Goal: Use online tool/utility: Utilize a website feature to perform a specific function

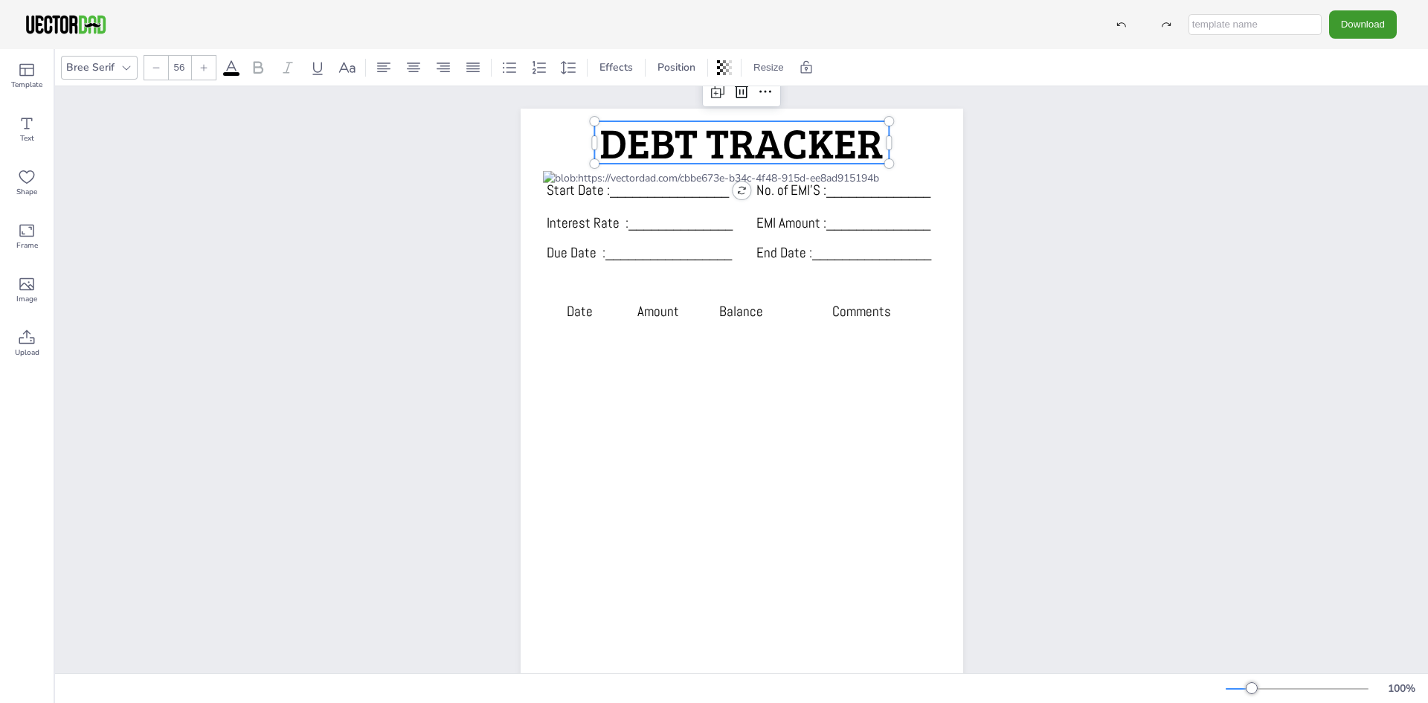
click at [774, 155] on span "DEBT TRACKER" at bounding box center [741, 142] width 283 height 57
type input "19"
click at [797, 192] on span "No. of EMI’S :______________" at bounding box center [844, 190] width 174 height 19
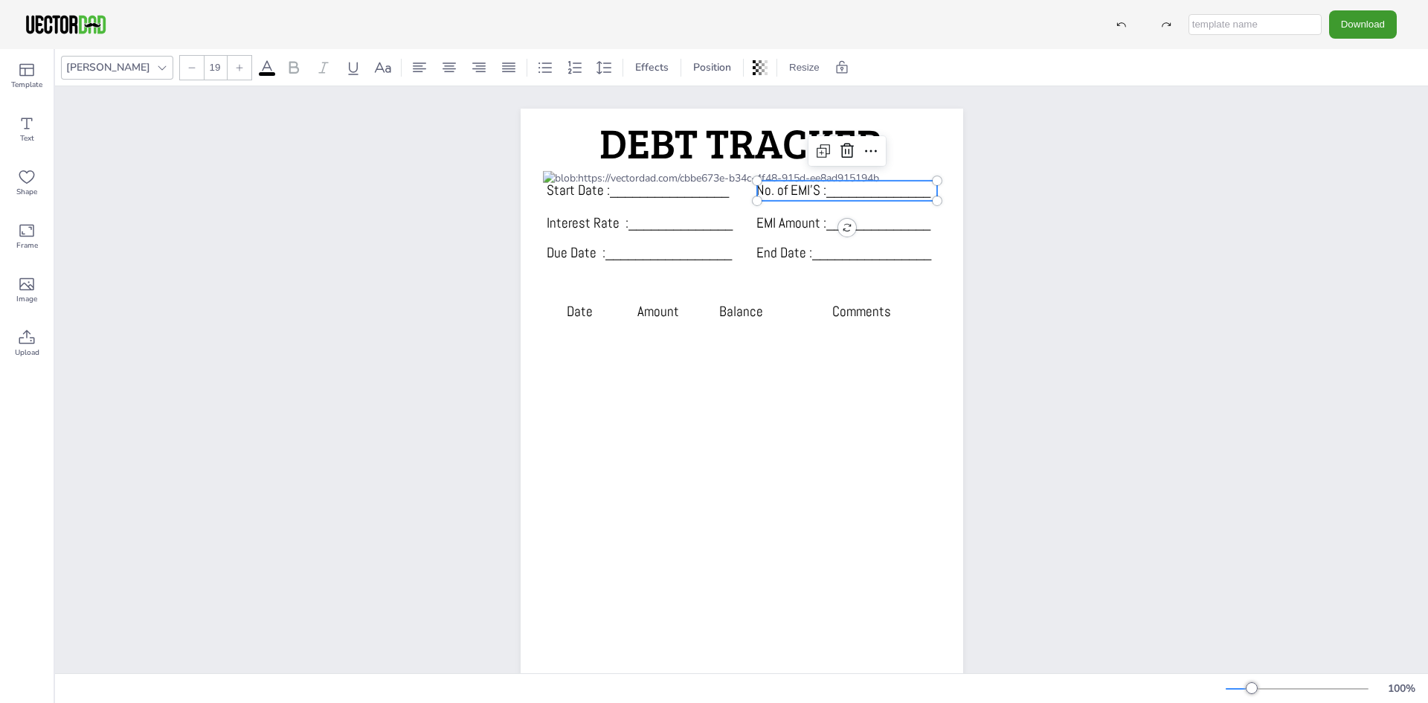
click at [797, 192] on span "No. of EMI’S :______________" at bounding box center [844, 190] width 174 height 19
drag, startPoint x: 815, startPoint y: 190, endPoint x: 748, endPoint y: 191, distance: 67.7
click at [748, 191] on div "Start Date :________________ No. of EMI’S :______________ Interest Rate :______…" at bounding box center [742, 422] width 443 height 626
type input "19"
click at [597, 192] on span "Start Date :________________" at bounding box center [638, 190] width 182 height 19
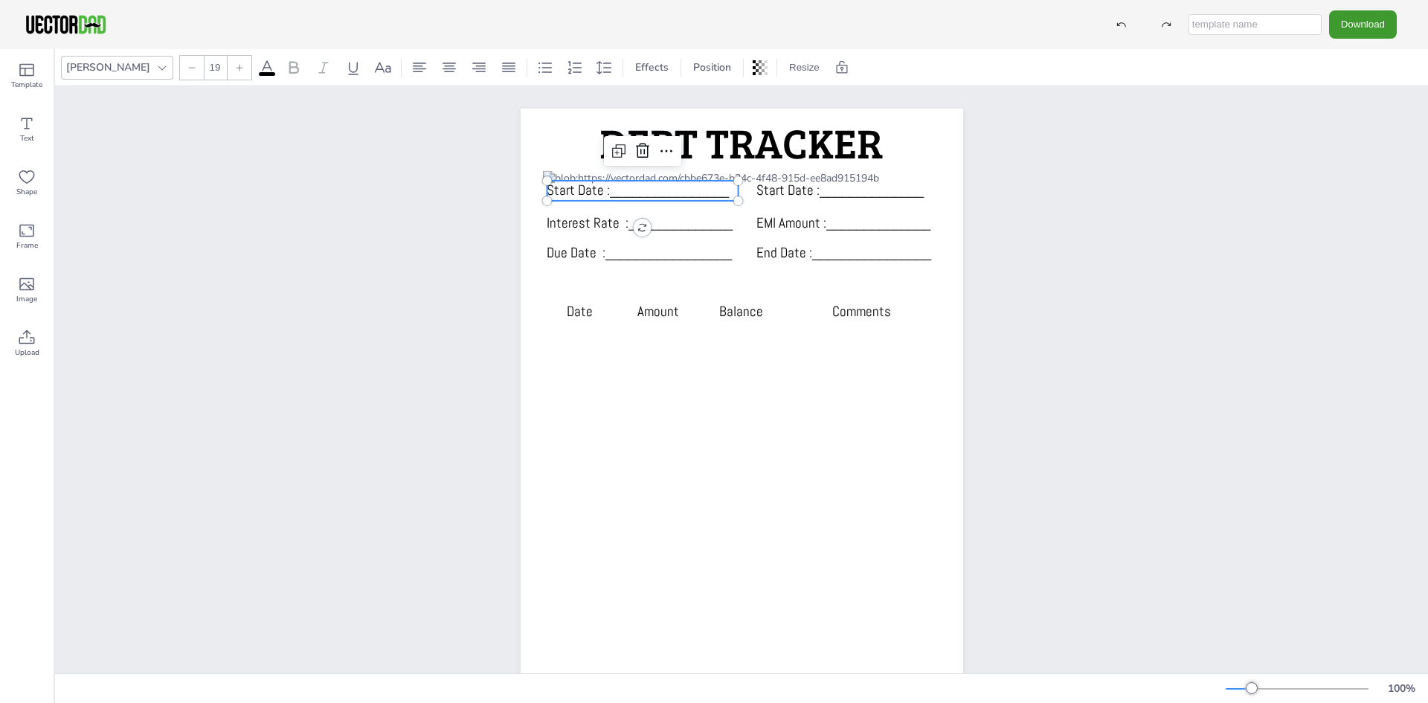
click at [597, 192] on span "Start Date :________________" at bounding box center [638, 190] width 182 height 19
drag, startPoint x: 597, startPoint y: 189, endPoint x: 541, endPoint y: 185, distance: 56.0
click at [541, 185] on div "Start Date :________________ Start Date :______________ Interest Rate :________…" at bounding box center [742, 422] width 443 height 626
click at [1150, 184] on div "Credit Card/Bank :________________ Start Date :______________ Interest Rate :__…" at bounding box center [741, 421] width 1373 height 671
click at [630, 212] on span "Credit Card/Bank :________________" at bounding box center [608, 200] width 122 height 39
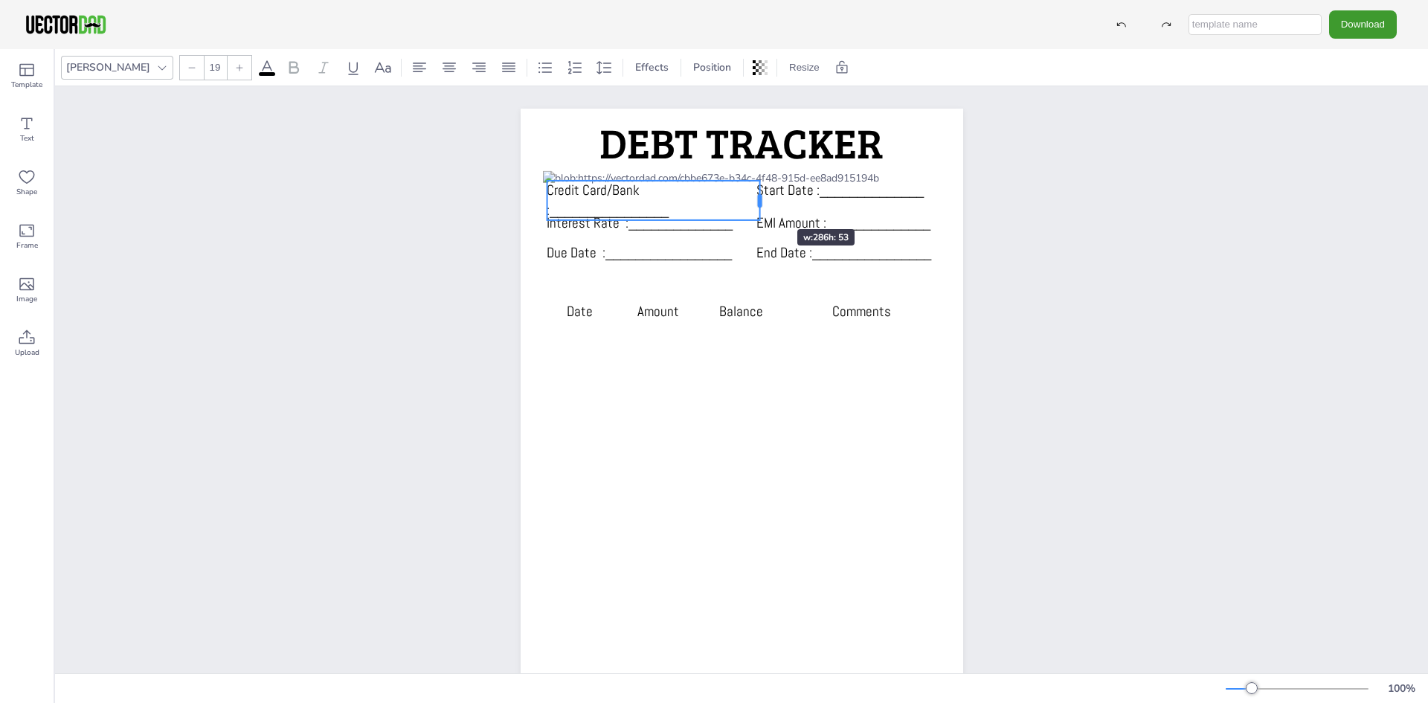
drag, startPoint x: 731, startPoint y: 199, endPoint x: 754, endPoint y: 202, distance: 23.3
click at [757, 202] on div at bounding box center [759, 199] width 4 height 13
click at [1125, 21] on icon at bounding box center [1122, 24] width 10 height 10
click at [1048, 243] on div "Start Date :________________ Start Date :______________ Interest Rate :________…" at bounding box center [741, 421] width 1373 height 671
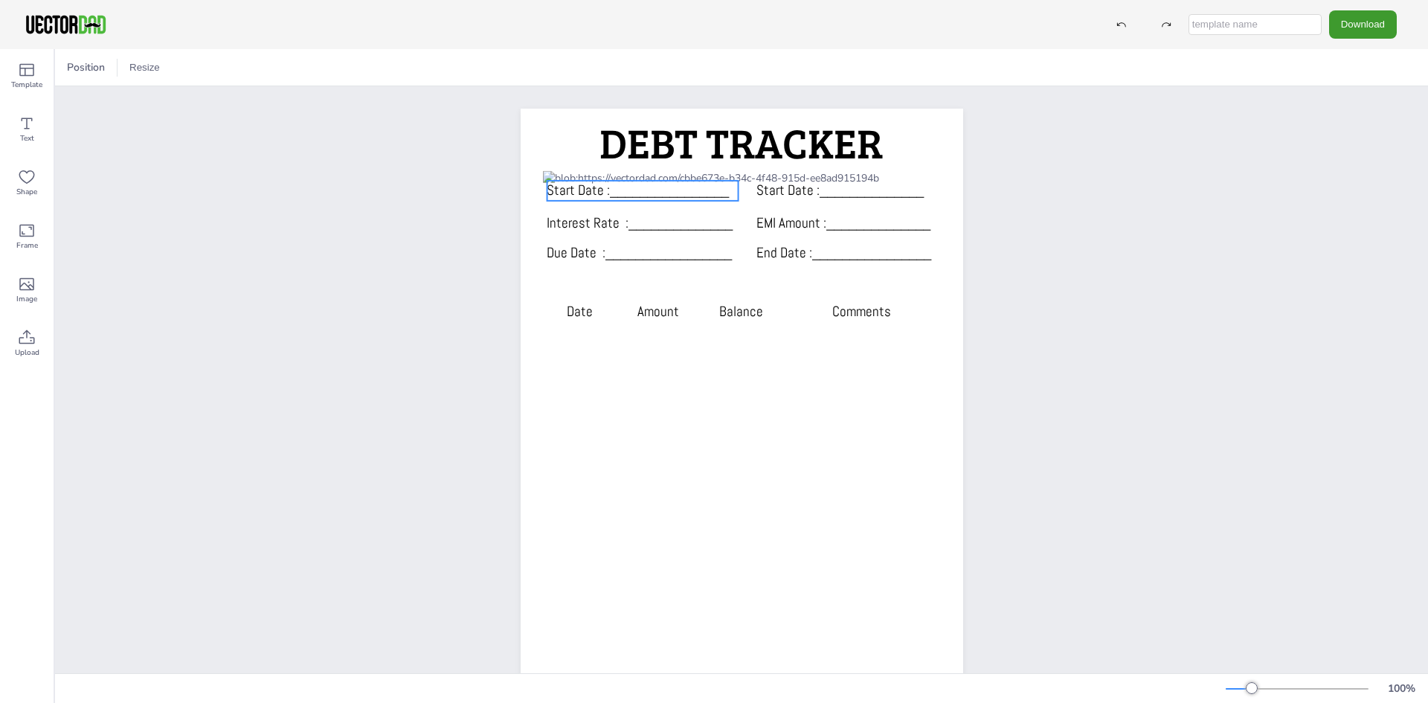
click at [564, 193] on span "Start Date :________________" at bounding box center [638, 190] width 182 height 19
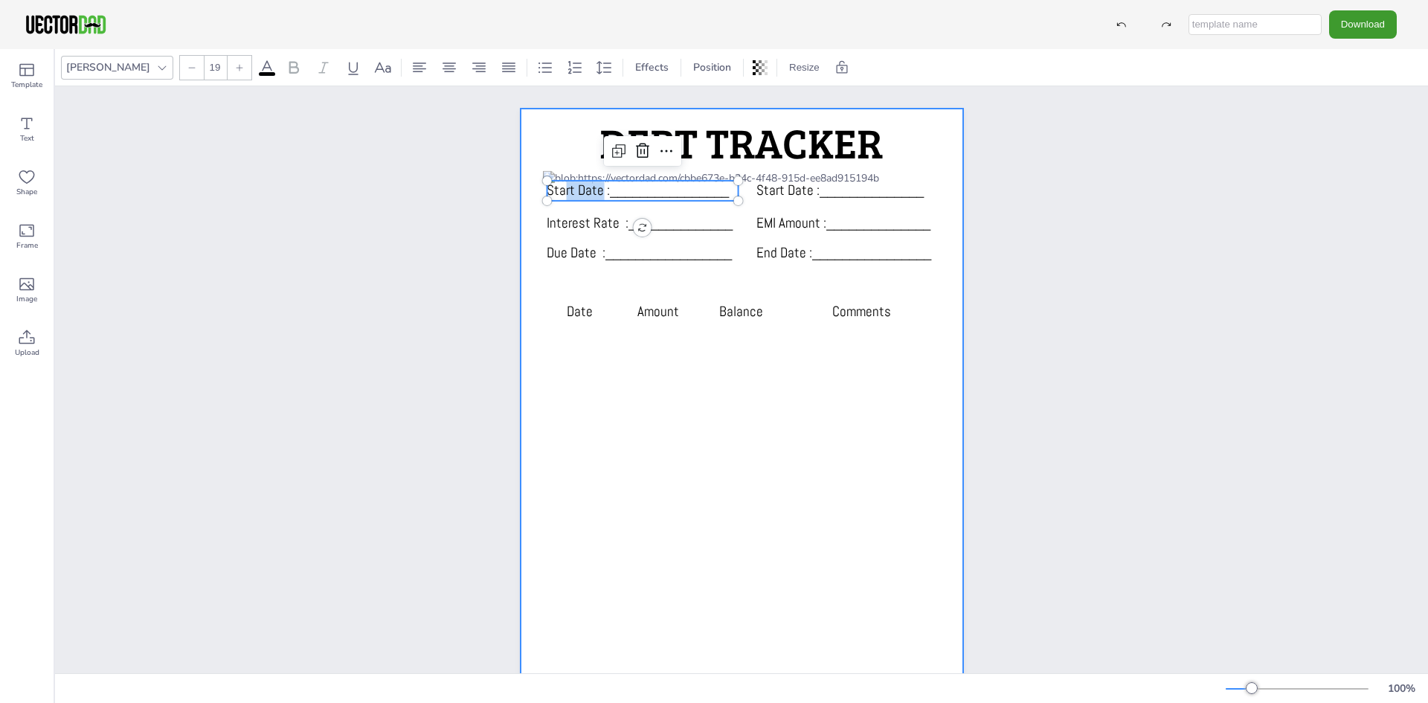
drag, startPoint x: 596, startPoint y: 193, endPoint x: 534, endPoint y: 185, distance: 62.3
click at [534, 185] on div "Start Date :________________ Start Date :______________ Interest Rate :________…" at bounding box center [742, 422] width 443 height 626
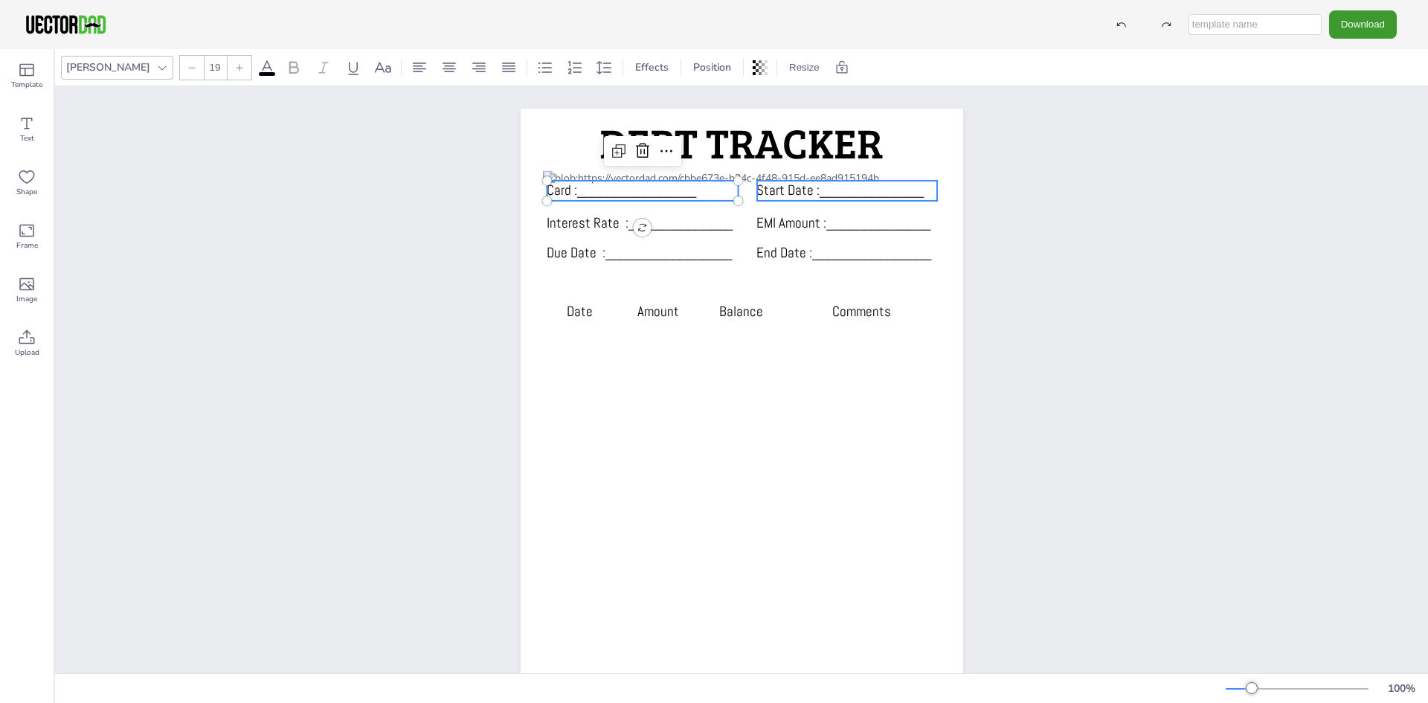
type input "19"
click at [818, 198] on span "Start Date :______________" at bounding box center [840, 190] width 167 height 19
click at [806, 188] on span "Start Date :______________" at bounding box center [840, 190] width 167 height 19
click at [805, 189] on span "Start Date :______________" at bounding box center [840, 190] width 167 height 19
click at [803, 188] on span "Start Date :______________" at bounding box center [840, 190] width 167 height 19
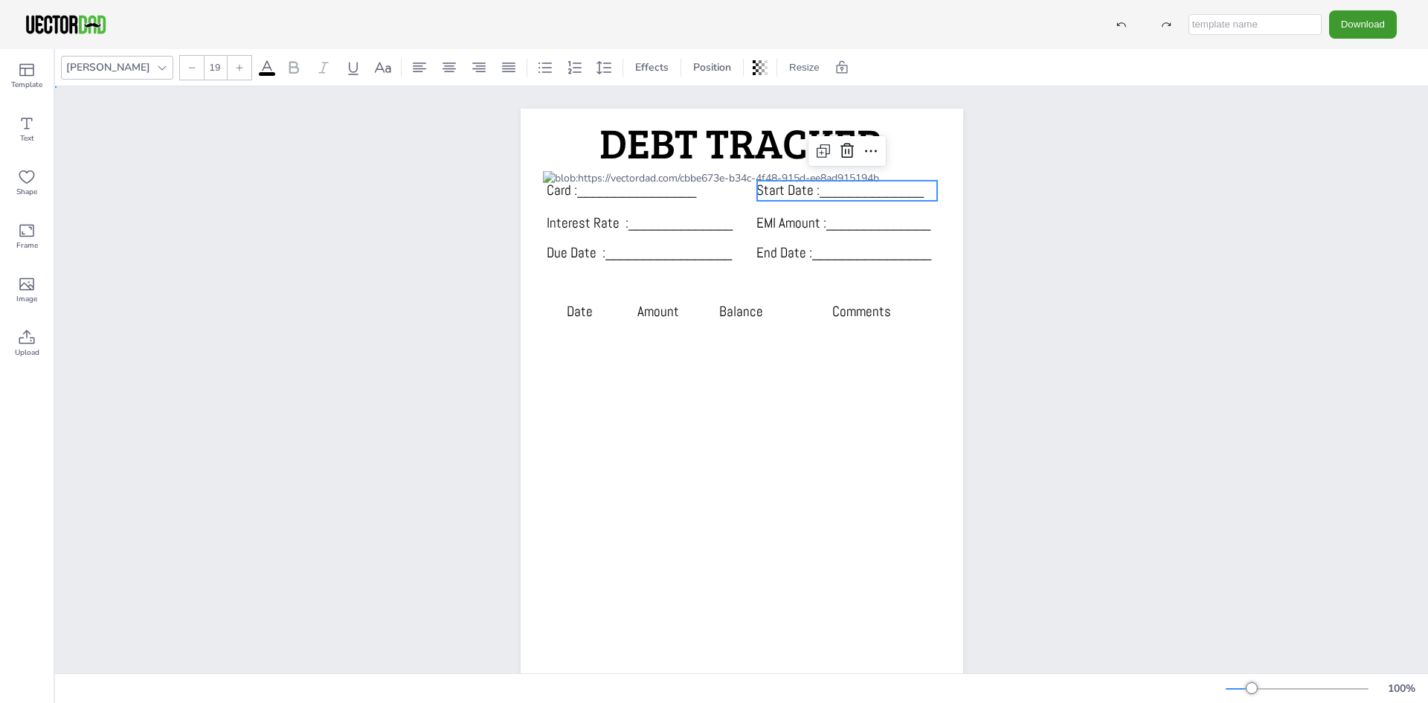
click at [1146, 272] on div "Card :________________ Start Date :______________ Interest Rate :______________…" at bounding box center [741, 421] width 1373 height 671
click at [798, 190] on span "Start Date :______________" at bounding box center [840, 190] width 167 height 19
drag, startPoint x: 809, startPoint y: 193, endPoint x: 751, endPoint y: 187, distance: 57.6
click at [751, 187] on div "Card :________________ Start Date :______________ Interest Rate :______________…" at bounding box center [742, 422] width 443 height 626
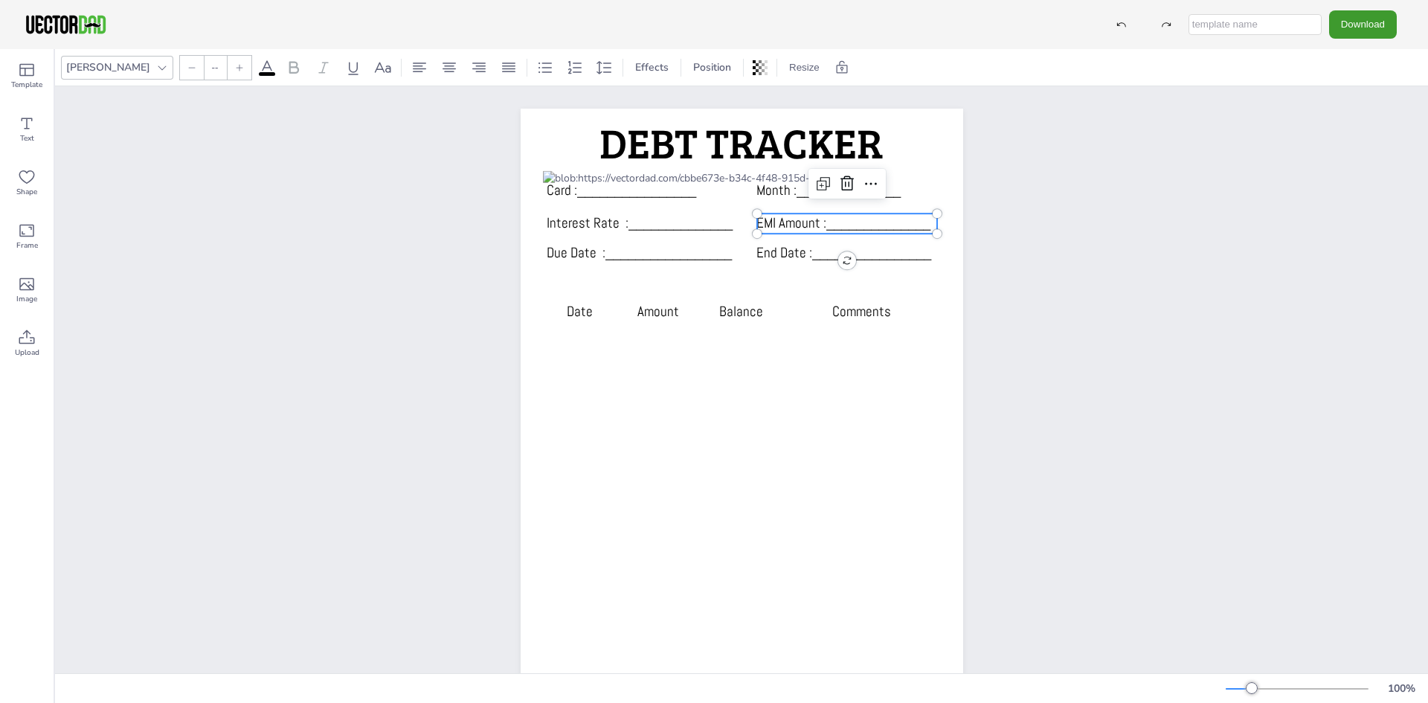
type input "19"
click at [765, 228] on span "EMI Amount :______________" at bounding box center [844, 223] width 174 height 19
click at [774, 219] on span "EMI Amount :______________" at bounding box center [844, 223] width 174 height 19
click at [776, 219] on span "EMI Amount :______________" at bounding box center [844, 223] width 174 height 19
drag, startPoint x: 771, startPoint y: 221, endPoint x: 751, endPoint y: 220, distance: 20.8
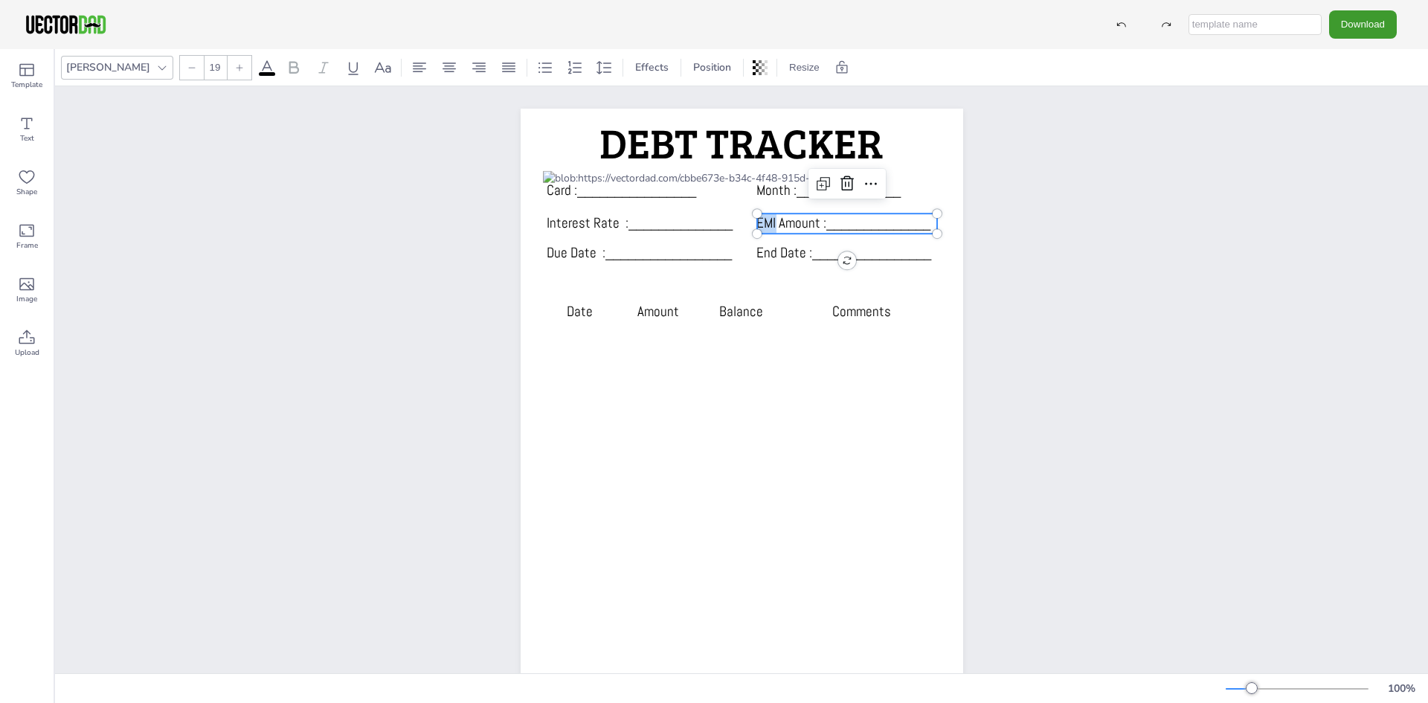
click at [751, 220] on div "Card :________________ Month :______________ Interest Rate :______________ EMI …" at bounding box center [742, 422] width 443 height 626
type input "19"
click at [774, 250] on span "End Date :________________" at bounding box center [844, 252] width 175 height 19
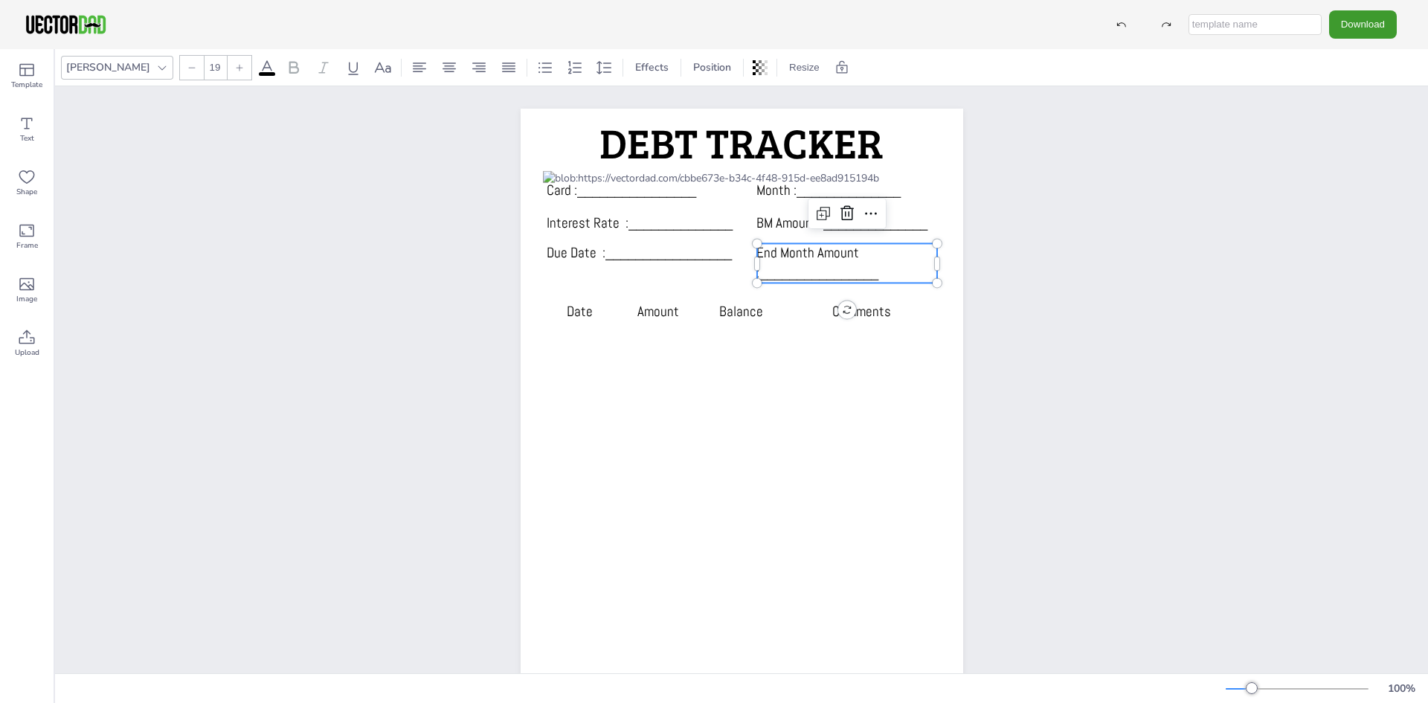
click at [1091, 257] on div "Card :________________ Month :______________ Interest Rate :______________ BM A…" at bounding box center [741, 421] width 1373 height 671
click at [753, 275] on div "Card :________________ Month :______________ Interest Rate :______________ BM A…" at bounding box center [742, 422] width 443 height 626
drag, startPoint x: 748, startPoint y: 265, endPoint x: 733, endPoint y: 260, distance: 16.2
click at [739, 260] on div at bounding box center [741, 263] width 4 height 13
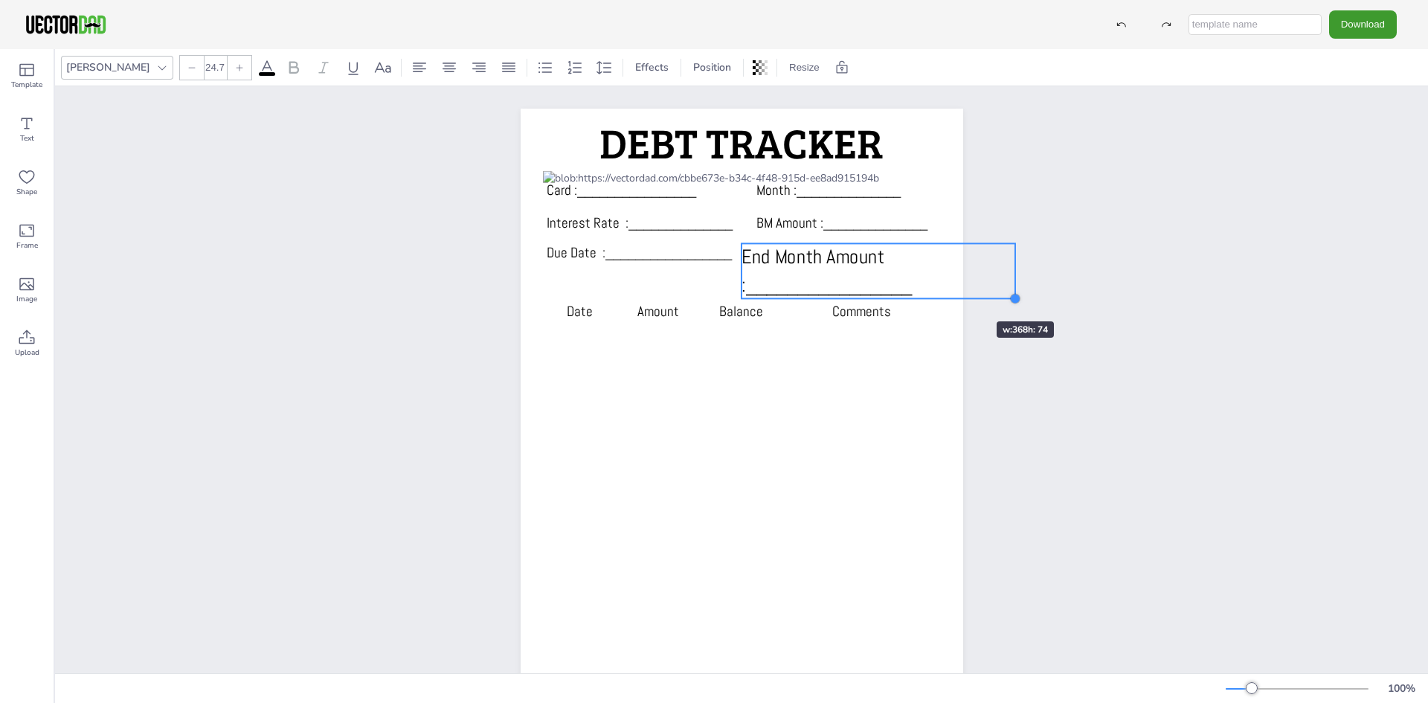
type input "24.4"
drag, startPoint x: 939, startPoint y: 285, endPoint x: 945, endPoint y: 290, distance: 7.9
click at [945, 290] on div "Card :________________ Month :______________ Interest Rate :______________ BM A…" at bounding box center [742, 422] width 443 height 626
click at [746, 277] on span "End Month Amount :________________" at bounding box center [819, 267] width 156 height 49
click at [737, 285] on div at bounding box center [741, 268] width 12 height 51
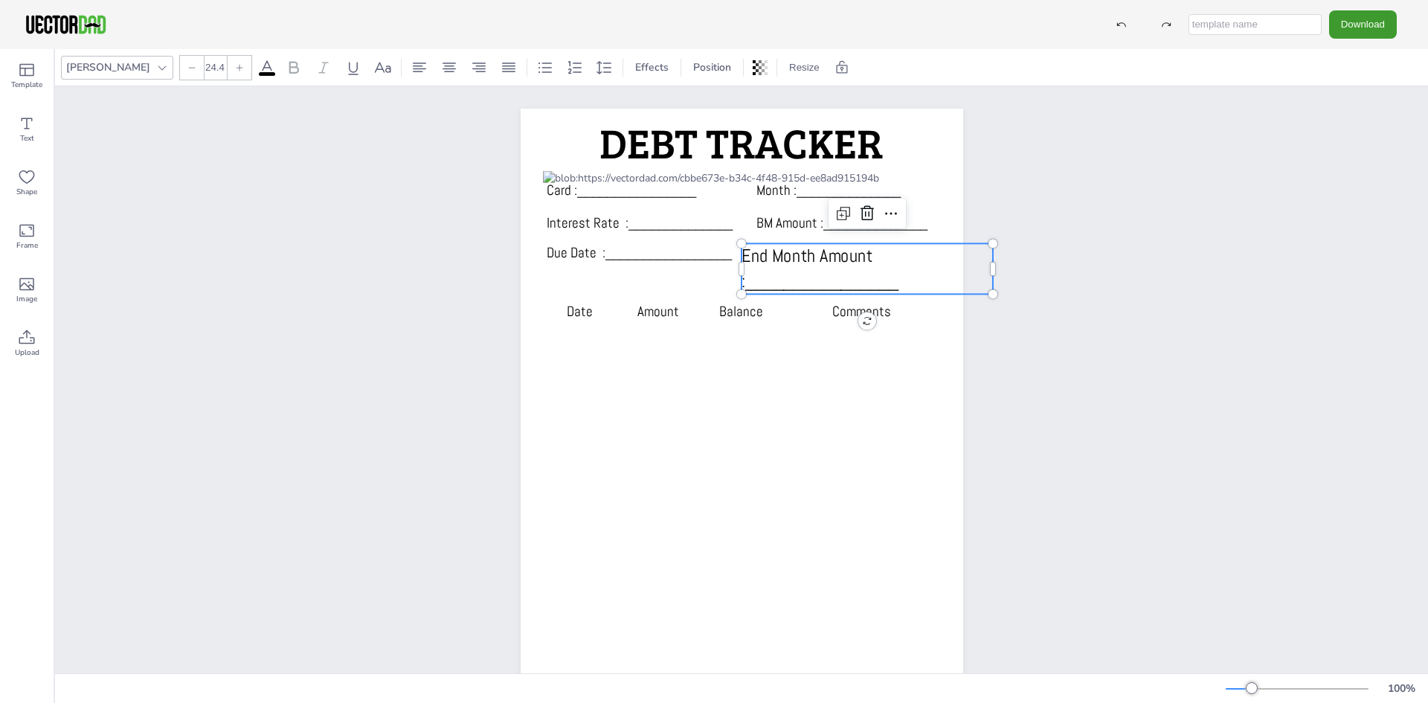
click at [745, 285] on span "End Month Amount :________________" at bounding box center [819, 267] width 156 height 49
click at [752, 283] on span "End Month Amount :________________" at bounding box center [819, 267] width 156 height 49
click at [774, 279] on span "End Month Amount :________________" at bounding box center [819, 267] width 156 height 49
click at [774, 279] on span "End Month Amount :________________" at bounding box center [820, 267] width 156 height 49
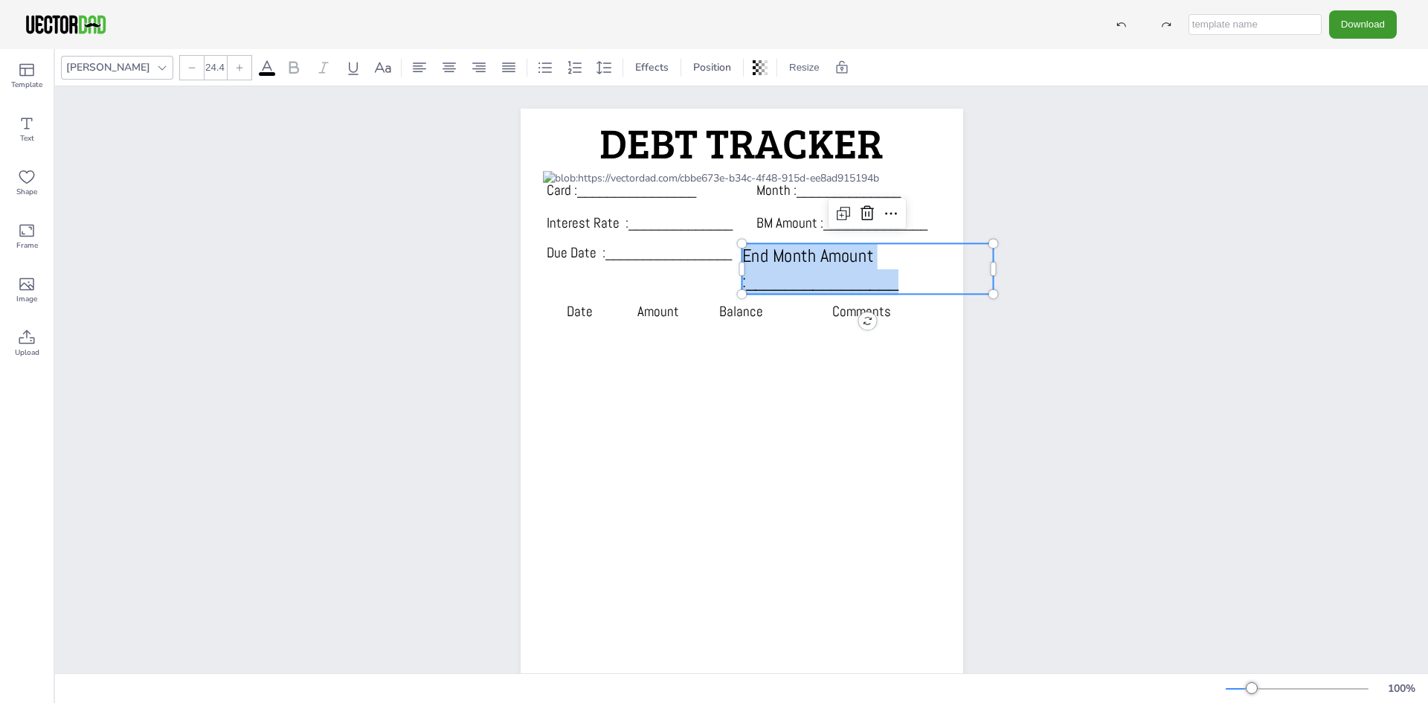
click at [774, 279] on span "End Month Amount :________________" at bounding box center [820, 267] width 156 height 49
click at [870, 274] on span "End Month Amount :________________" at bounding box center [820, 267] width 156 height 49
click at [880, 256] on p "End Month Amount :________________" at bounding box center [867, 268] width 251 height 51
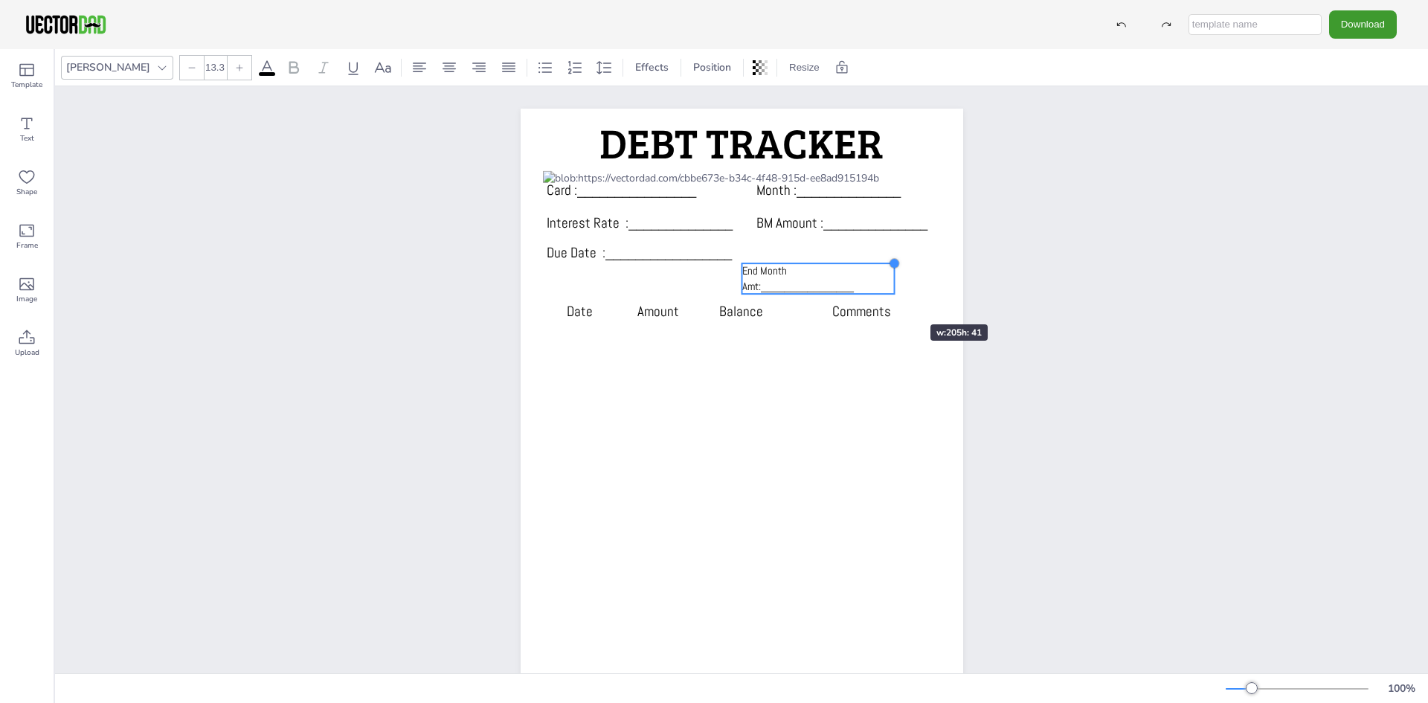
type input "13.2"
drag, startPoint x: 985, startPoint y: 244, endPoint x: 870, endPoint y: 305, distance: 130.5
click at [870, 305] on div "Card :________________ Month :______________ Interest Rate :______________ BM A…" at bounding box center [742, 422] width 443 height 626
drag, startPoint x: 873, startPoint y: 283, endPoint x: 900, endPoint y: 283, distance: 27.5
click at [900, 283] on div "Card :________________ Month :______________ Interest Rate :______________ BM A…" at bounding box center [742, 422] width 443 height 626
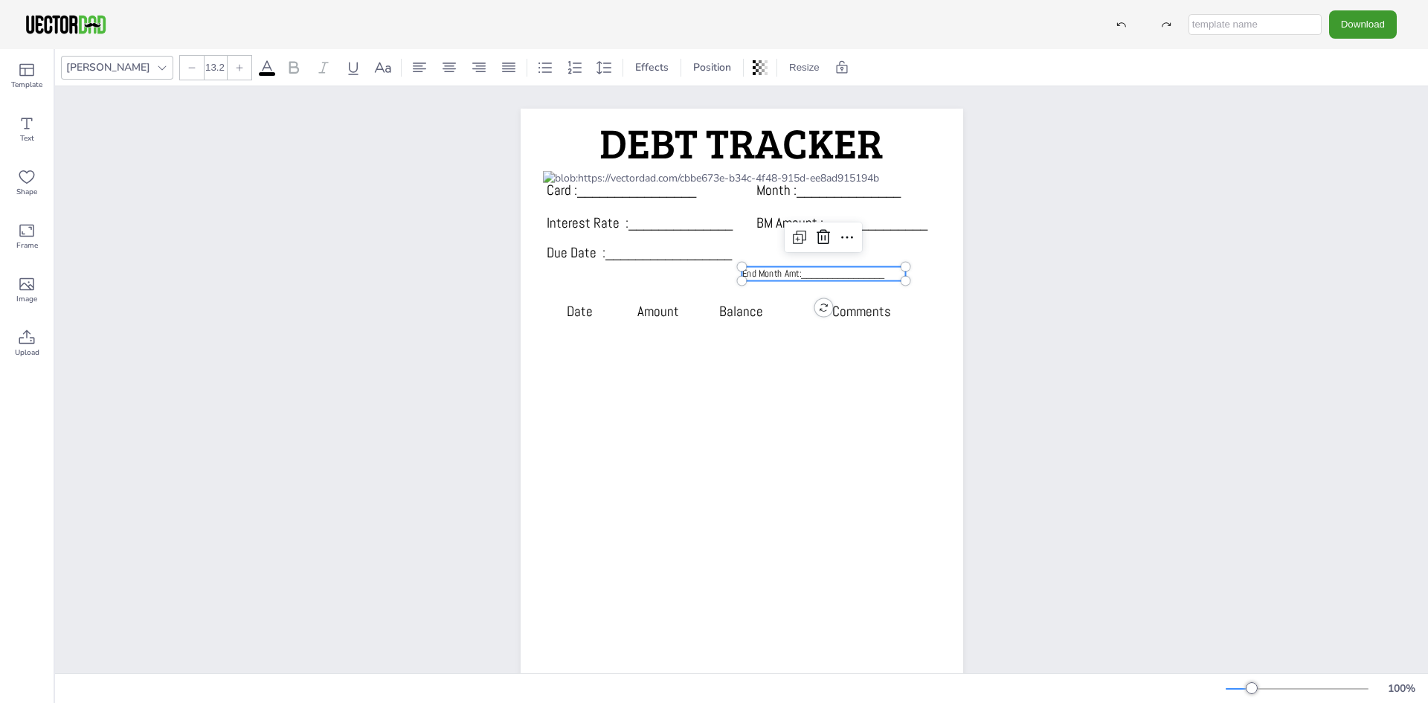
click at [978, 303] on div "Card :________________ Month :______________ Interest Rate :______________ BM A…" at bounding box center [741, 422] width 487 height 626
drag, startPoint x: 755, startPoint y: 269, endPoint x: 767, endPoint y: 250, distance: 22.1
click at [767, 250] on span "End Month Amt:________________" at bounding box center [828, 256] width 142 height 13
type input "16.7"
click at [750, 243] on div "Card :________________ Month :______________ Interest Rate :______________ BM A…" at bounding box center [742, 422] width 443 height 626
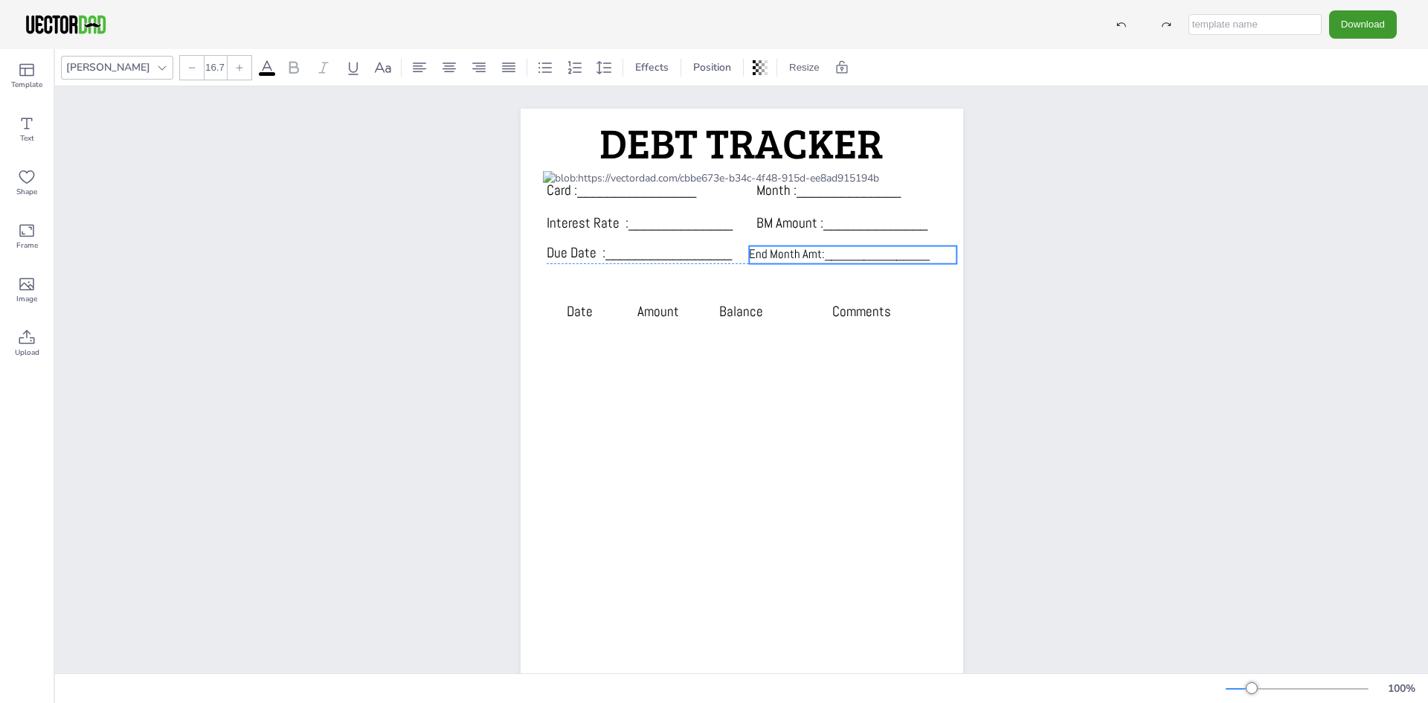
drag, startPoint x: 803, startPoint y: 246, endPoint x: 838, endPoint y: 248, distance: 35.7
click at [838, 248] on span "End Month Amt:________________" at bounding box center [839, 254] width 180 height 16
click at [1063, 193] on div "Card :________________ Month :______________ Interest Rate :______________ BM A…" at bounding box center [741, 421] width 1373 height 671
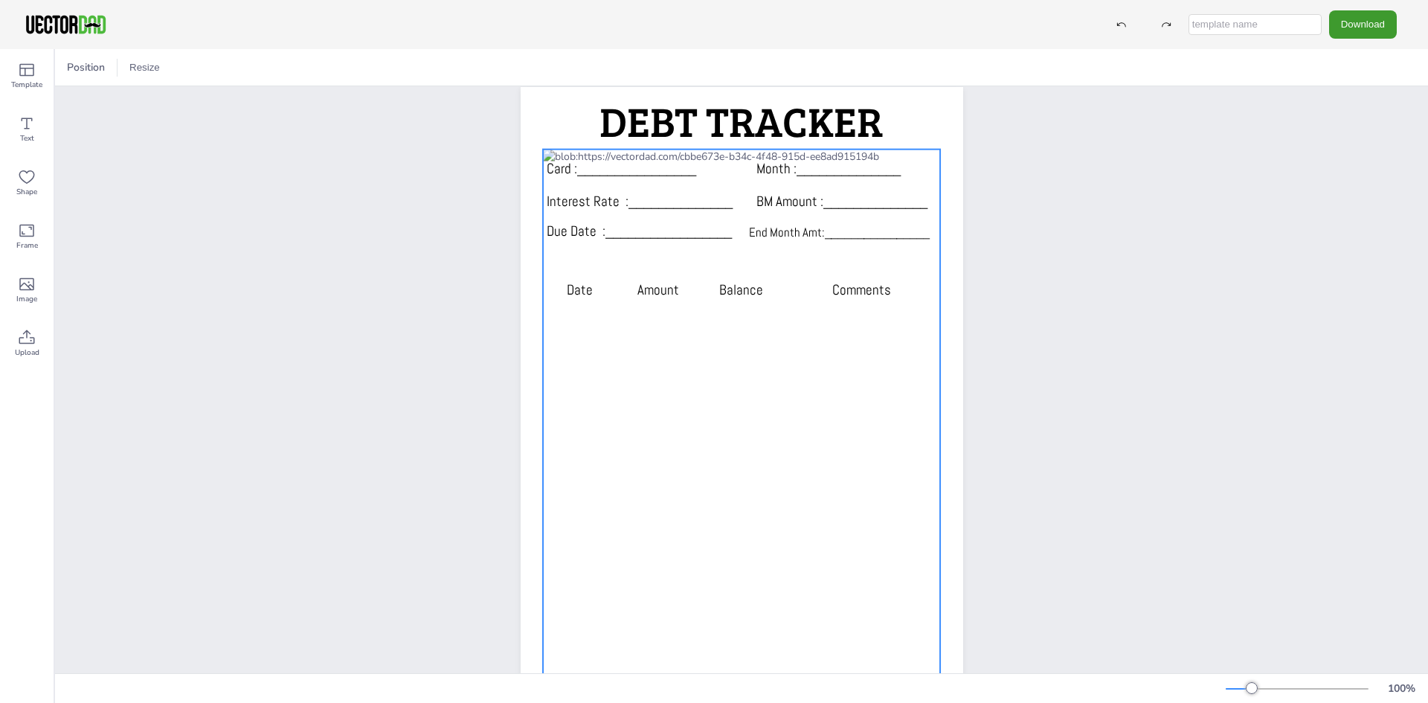
scroll to position [21, 0]
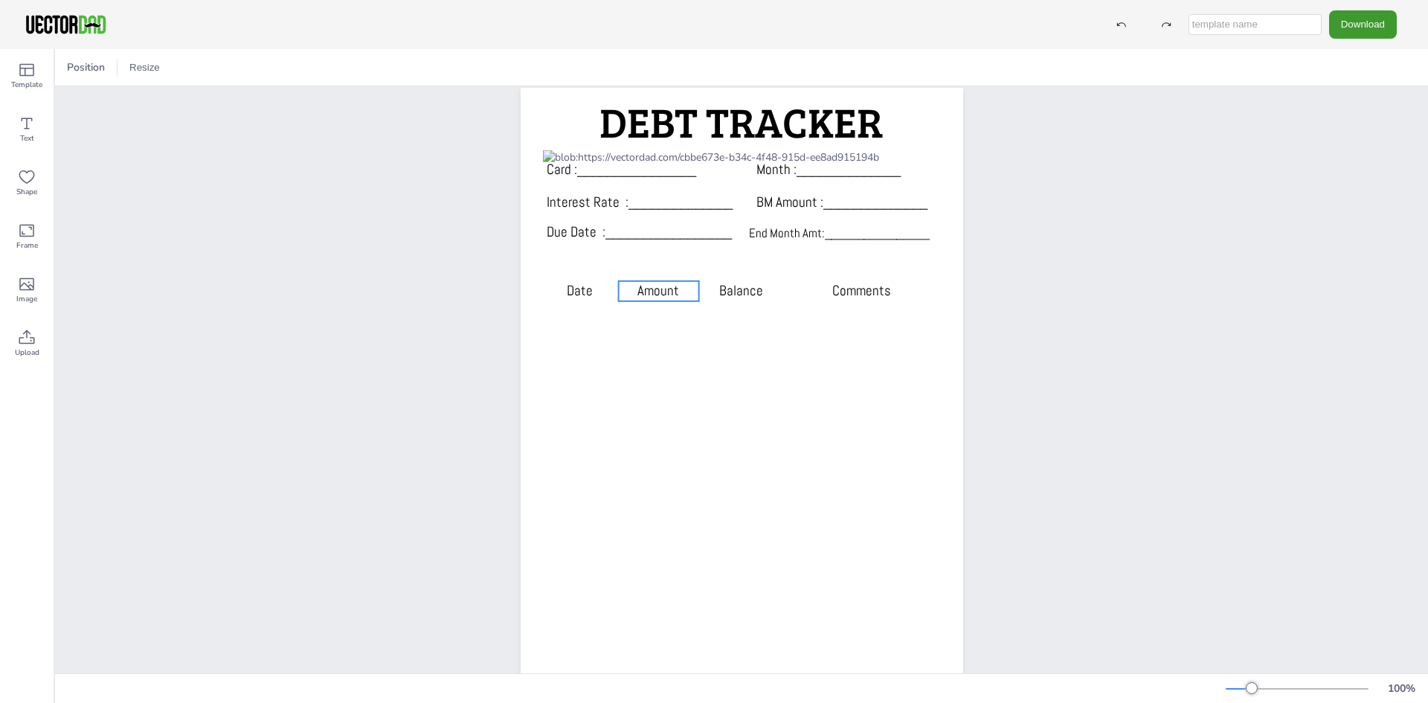
click at [649, 292] on span "Amount" at bounding box center [659, 290] width 42 height 19
click at [1061, 266] on div "Card :________________ Month :______________ Interest Rate :______________ BM A…" at bounding box center [741, 400] width 1373 height 671
click at [650, 291] on span "Amount" at bounding box center [659, 290] width 42 height 19
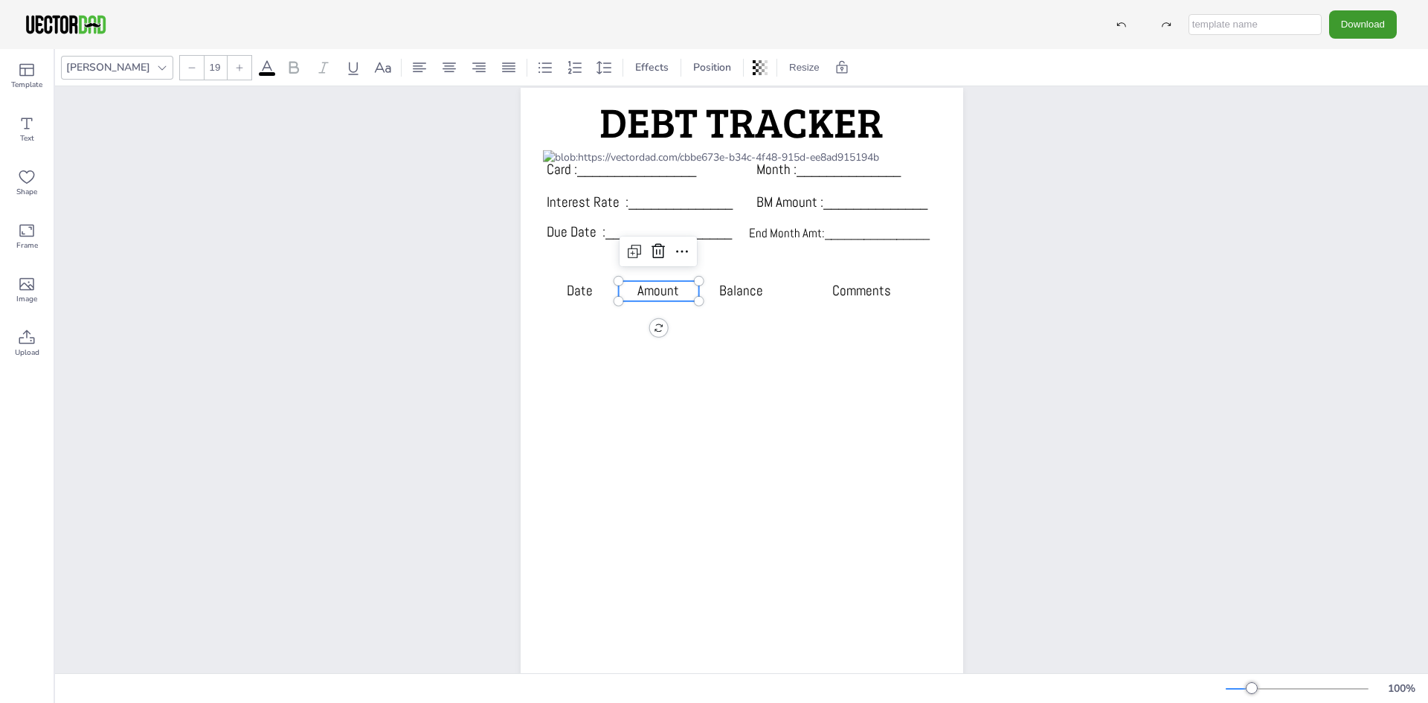
click at [650, 291] on span "Amount" at bounding box center [659, 290] width 42 height 19
